Goal: Find specific page/section: Find specific page/section

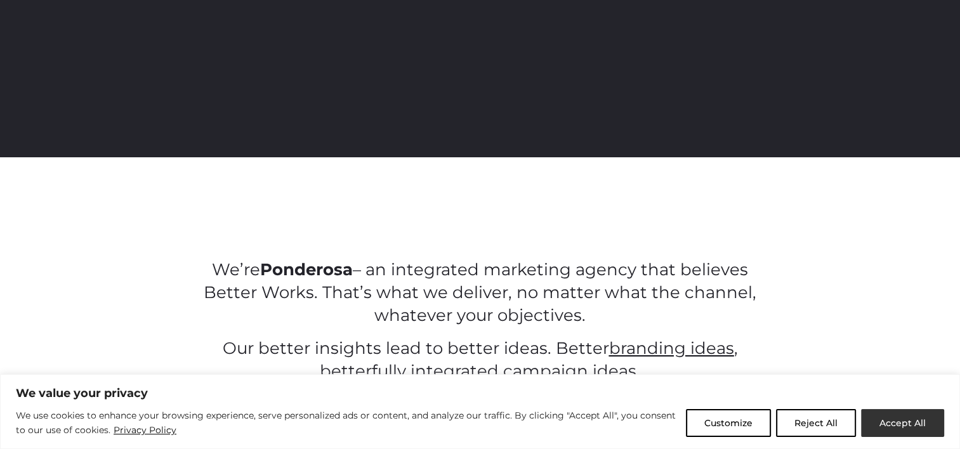
click at [905, 421] on button "Accept All" at bounding box center [902, 423] width 83 height 28
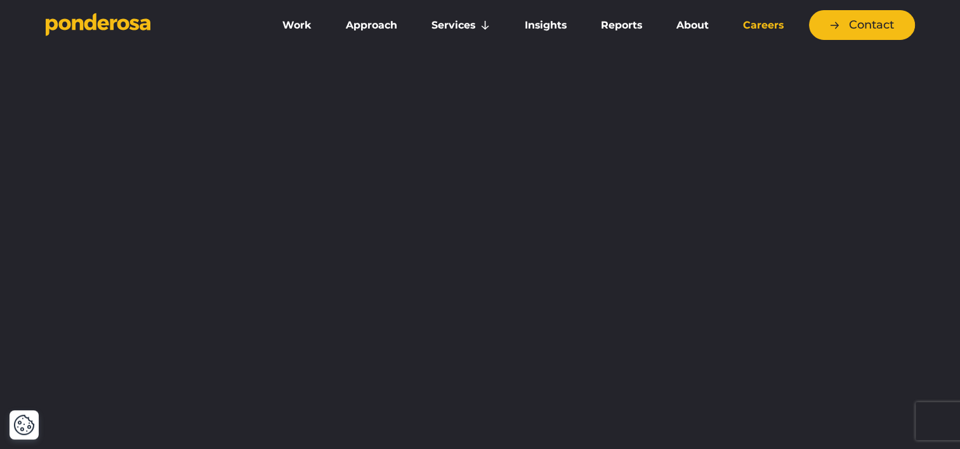
drag, startPoint x: 744, startPoint y: 30, endPoint x: 851, endPoint y: 145, distance: 156.7
click at [744, 30] on link "Careers" at bounding box center [763, 25] width 70 height 27
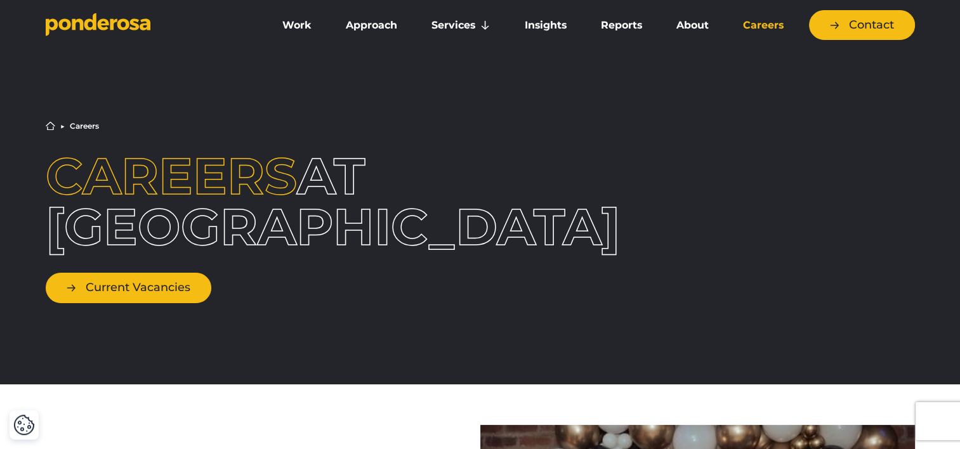
click at [125, 291] on link "Current Vacancies" at bounding box center [129, 288] width 166 height 30
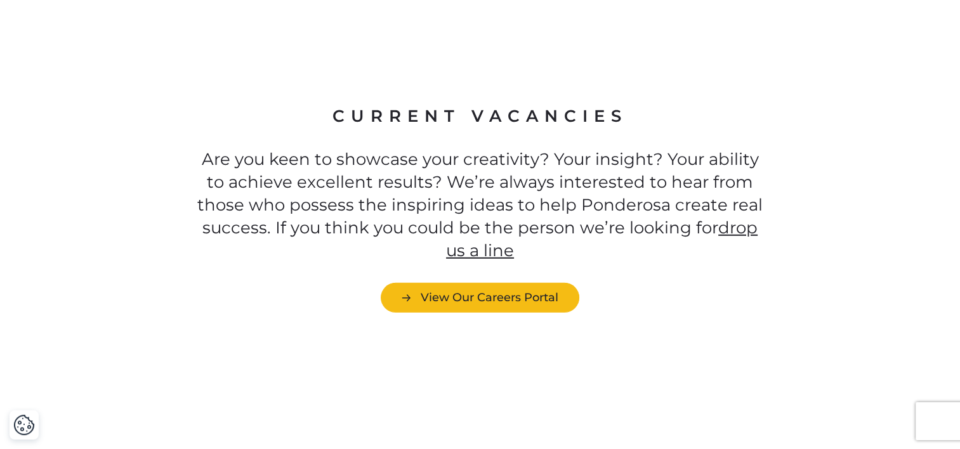
scroll to position [3309, 0]
